Goal: Task Accomplishment & Management: Complete application form

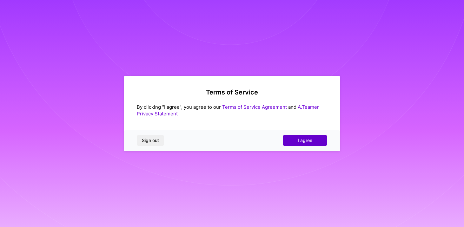
click at [305, 145] on button "I agree" at bounding box center [305, 140] width 44 height 11
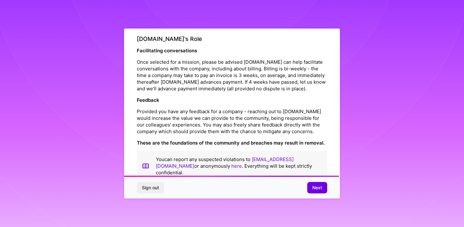
scroll to position [703, 0]
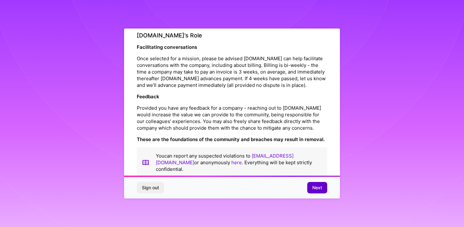
click at [309, 185] on button "Next" at bounding box center [317, 187] width 20 height 11
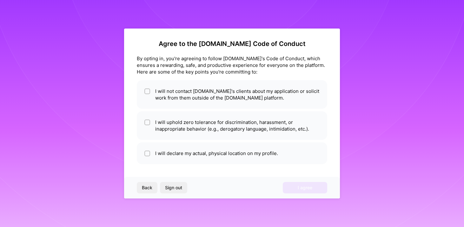
scroll to position [1, 0]
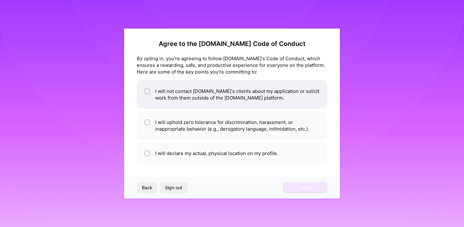
click at [194, 95] on li "I will not contact [DOMAIN_NAME]'s clients about my application or solicit work…" at bounding box center [232, 94] width 190 height 29
checkbox input "true"
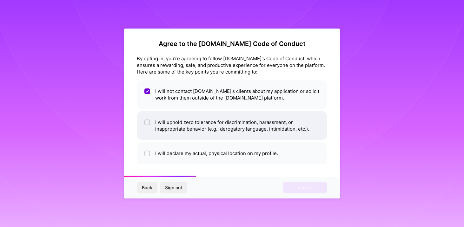
click at [195, 126] on li "I will uphold zero tolerance for discrimination, harassment, or inappropriate b…" at bounding box center [232, 125] width 190 height 29
checkbox input "true"
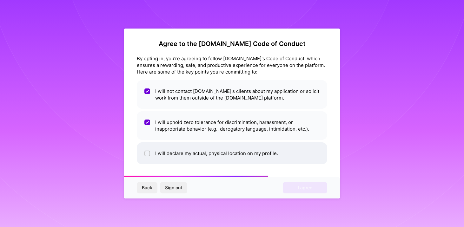
click at [208, 146] on li "I will declare my actual, physical location on my profile." at bounding box center [232, 153] width 190 height 22
checkbox input "true"
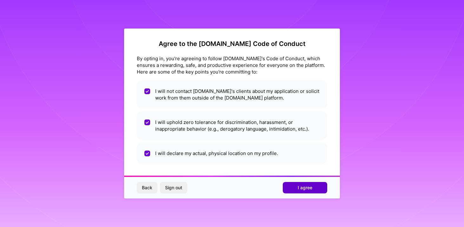
click at [285, 188] on button "I agree" at bounding box center [305, 187] width 44 height 11
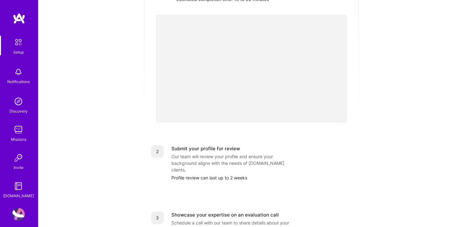
scroll to position [149, 0]
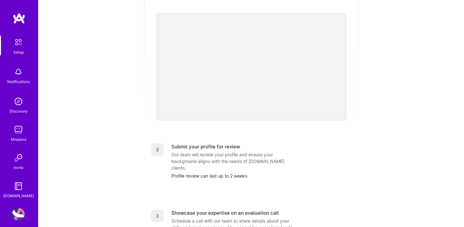
click at [393, 120] on div "Getting started as an [DOMAIN_NAME] Builder Complete the steps below to request…" at bounding box center [251, 99] width 393 height 486
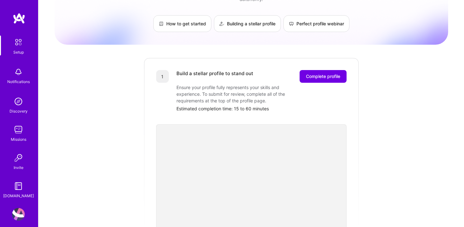
scroll to position [0, 0]
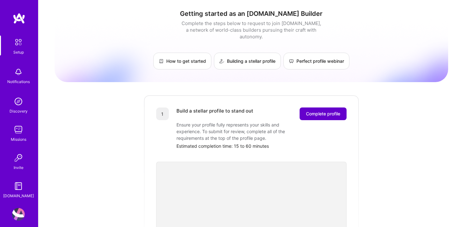
click at [326, 111] on span "Complete profile" at bounding box center [323, 114] width 34 height 6
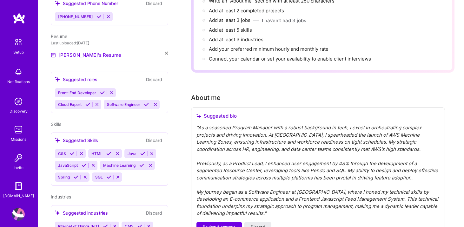
scroll to position [188, 0]
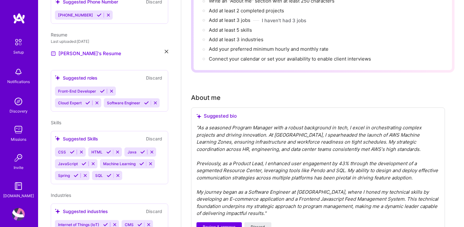
click at [112, 89] on icon at bounding box center [111, 91] width 5 height 5
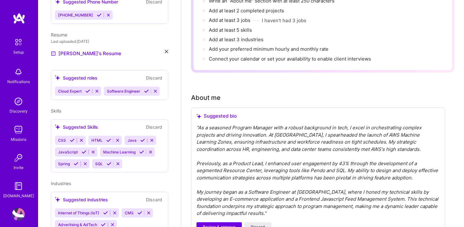
click at [99, 89] on icon at bounding box center [97, 91] width 5 height 5
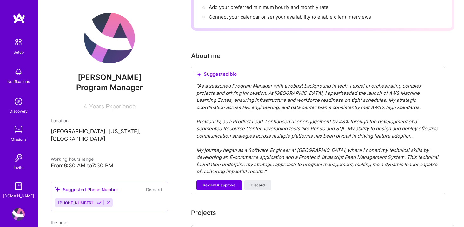
scroll to position [153, 0]
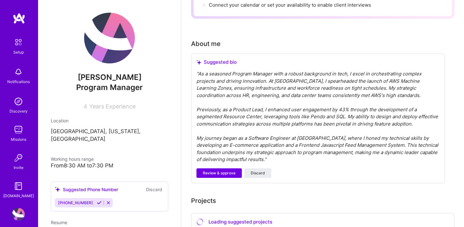
click at [222, 111] on div "" As a seasoned Program Manager with a robust background in tech, I excel in or…" at bounding box center [317, 116] width 243 height 93
click at [264, 109] on div "" As a seasoned Program Manager with a robust background in tech, I excel in or…" at bounding box center [317, 116] width 243 height 93
click at [291, 114] on div "" As a seasoned Program Manager with a robust background in tech, I excel in or…" at bounding box center [317, 116] width 243 height 93
click at [280, 132] on div "" As a seasoned Program Manager with a robust background in tech, I excel in or…" at bounding box center [317, 116] width 243 height 93
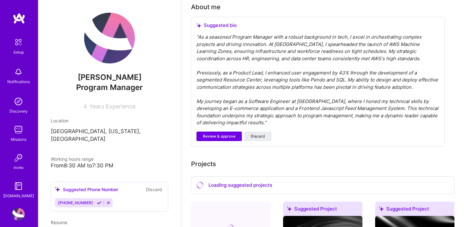
scroll to position [195, 0]
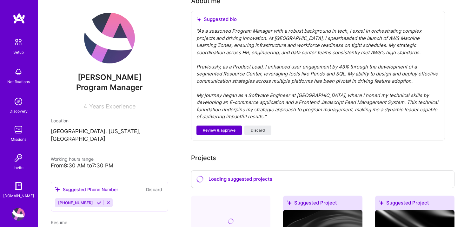
click at [226, 128] on span "Review & approve" at bounding box center [219, 131] width 33 height 6
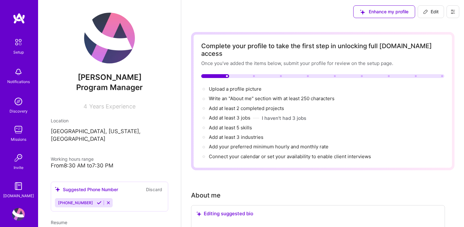
scroll to position [1, 0]
click at [230, 23] on div "Enhance my profile Edit" at bounding box center [322, 11] width 283 height 25
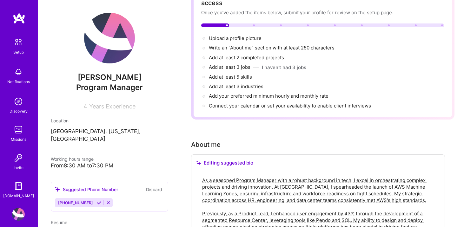
scroll to position [0, 0]
